Goal: Transaction & Acquisition: Obtain resource

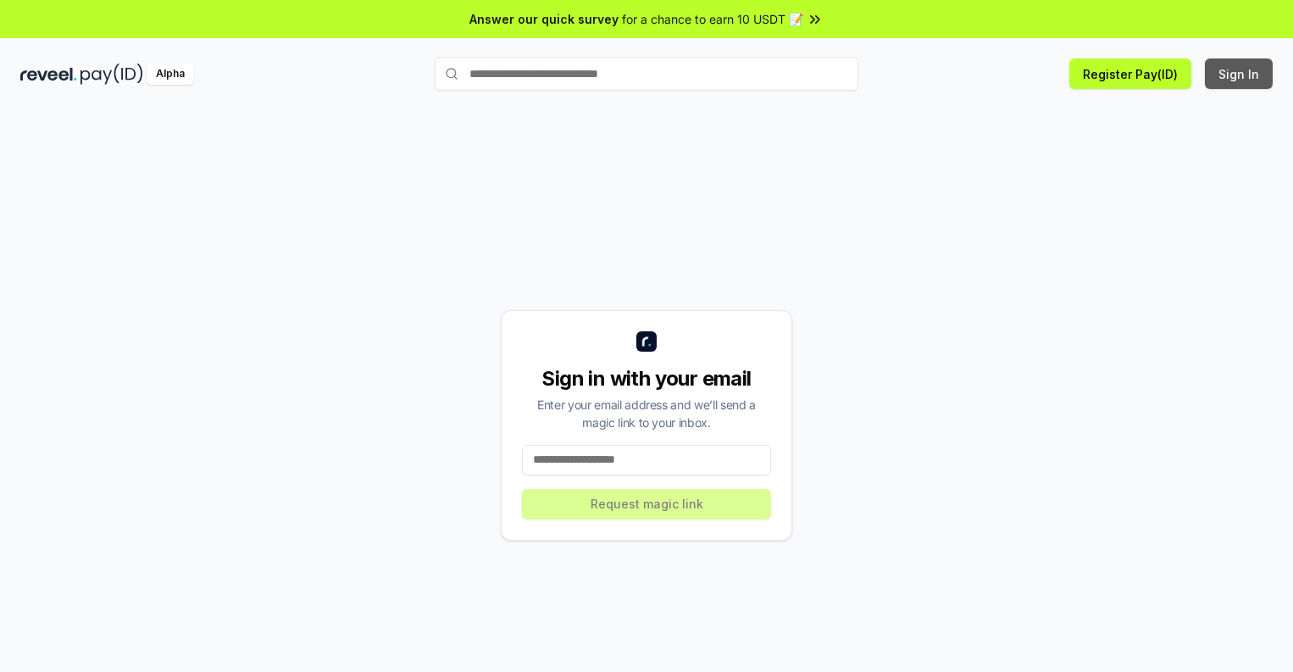
click at [1240, 74] on button "Sign In" at bounding box center [1239, 73] width 68 height 31
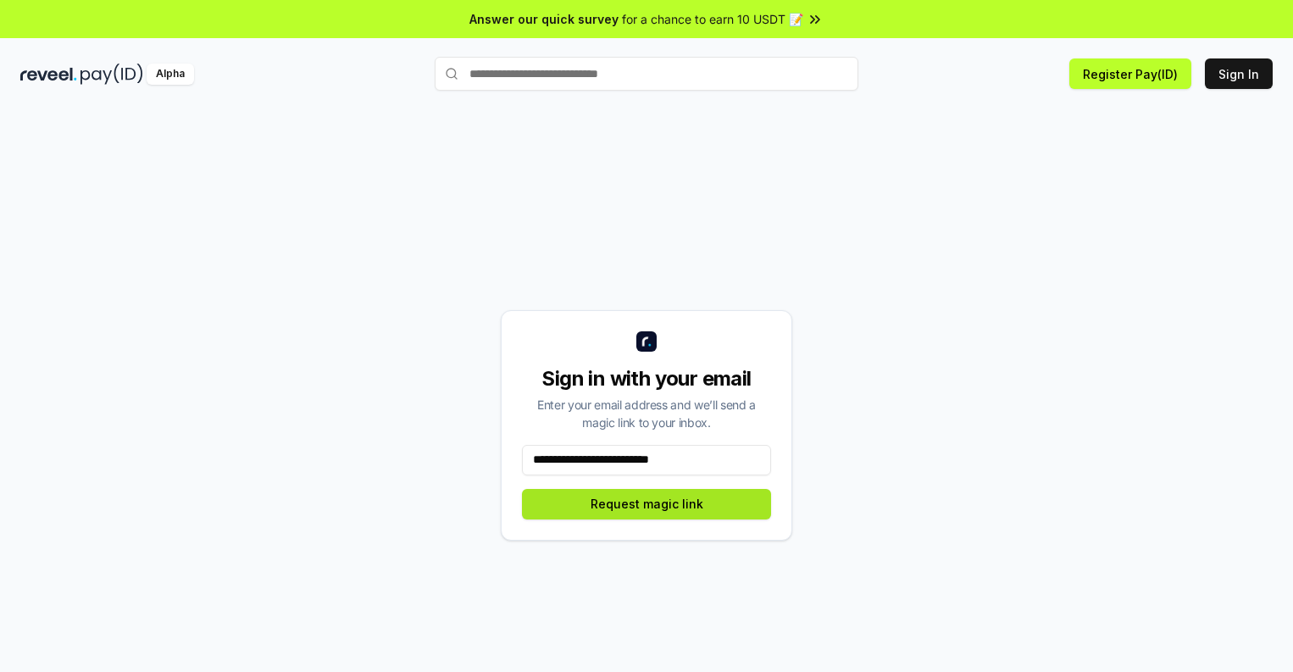
type input "**********"
click at [647, 503] on button "Request magic link" at bounding box center [646, 504] width 249 height 31
